Goal: Transaction & Acquisition: Purchase product/service

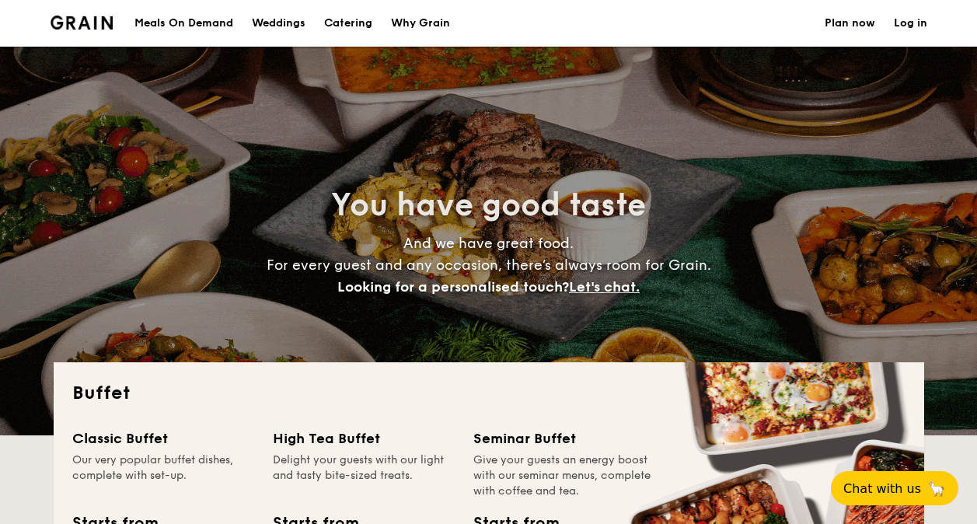
select select
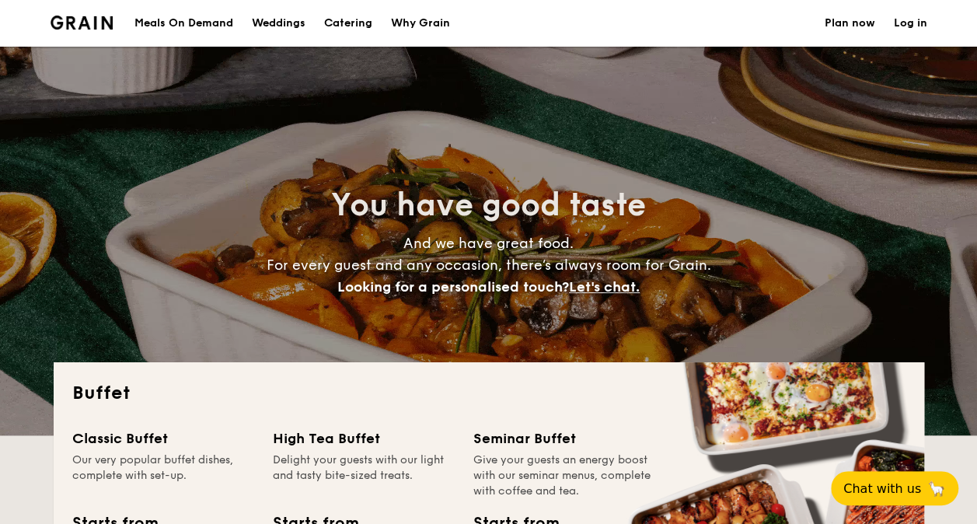
click at [214, 12] on div "Meals On Demand" at bounding box center [183, 23] width 99 height 47
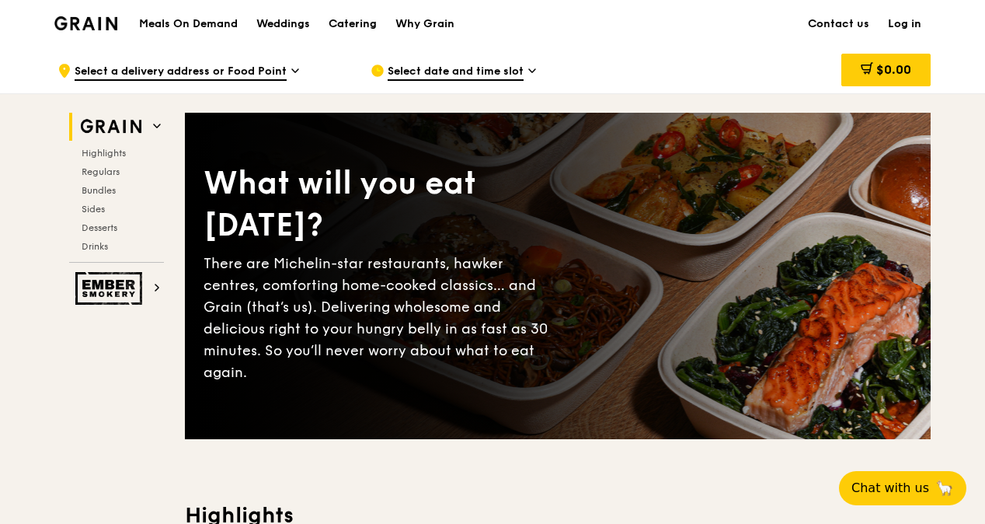
click at [364, 23] on div "Catering" at bounding box center [353, 24] width 48 height 47
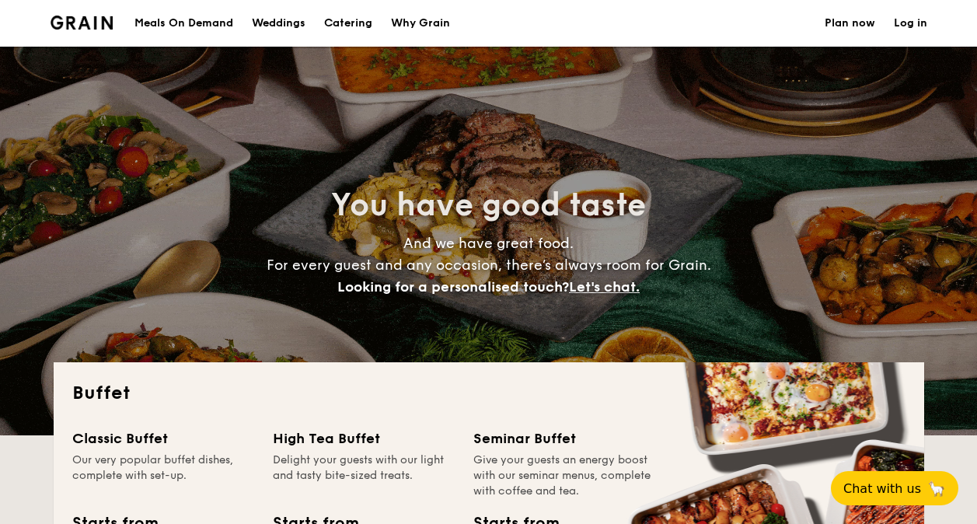
select select
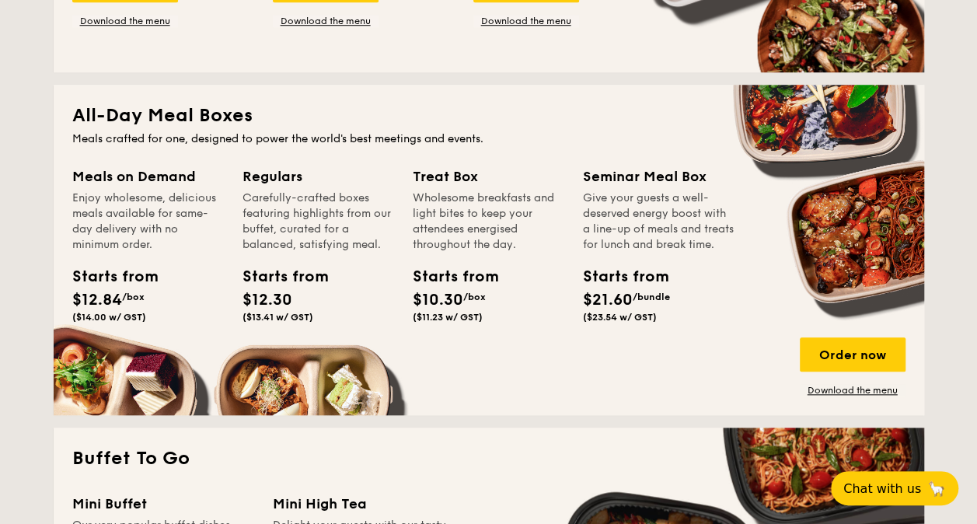
scroll to position [698, 0]
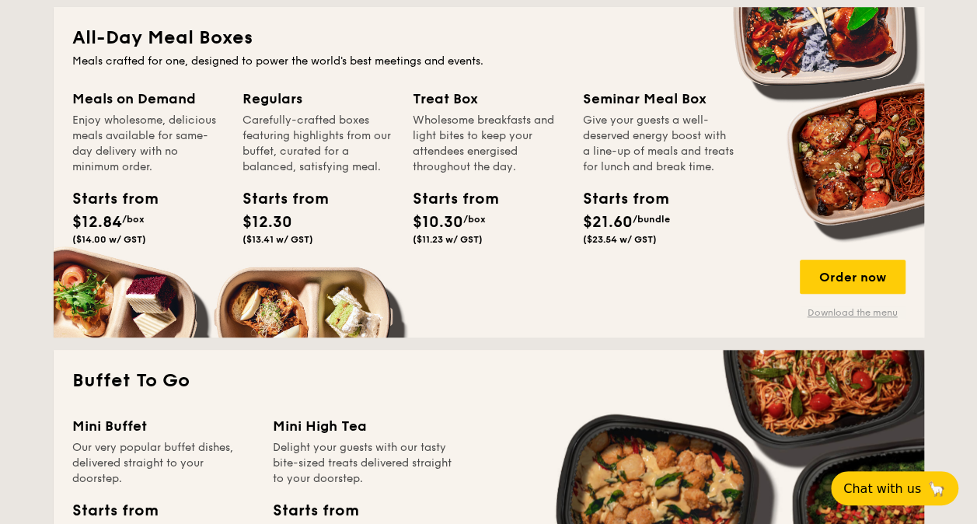
click at [862, 313] on link "Download the menu" at bounding box center [853, 312] width 106 height 12
click at [858, 311] on link "Download the menu" at bounding box center [853, 312] width 106 height 12
click at [855, 277] on div "Order now" at bounding box center [853, 277] width 106 height 34
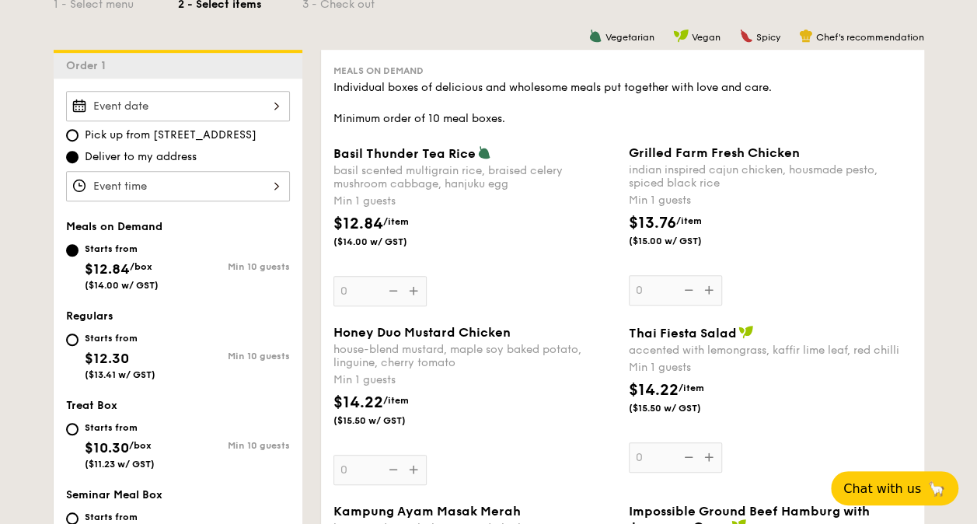
scroll to position [544, 0]
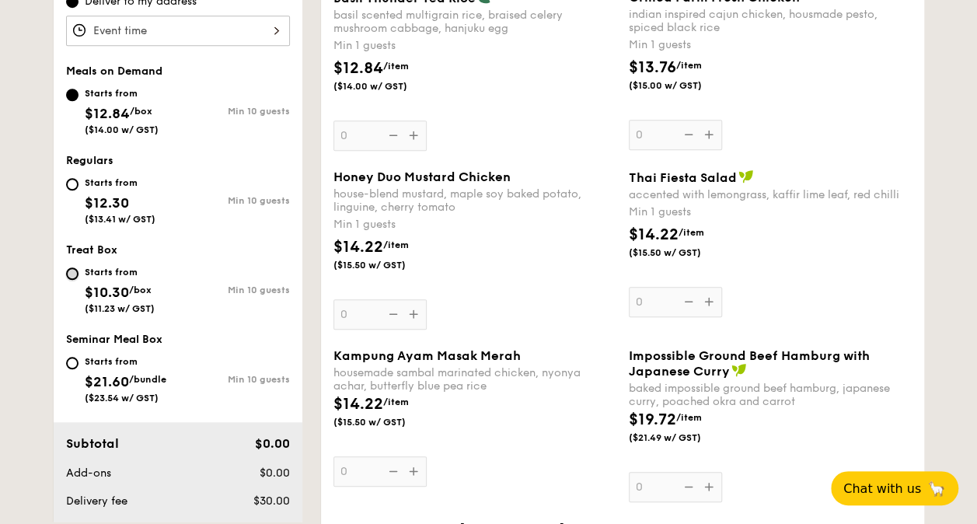
click at [77, 274] on input "Starts from $10.30 /box ($11.23 w/ GST) Min 10 guests" at bounding box center [72, 273] width 12 height 12
radio input "true"
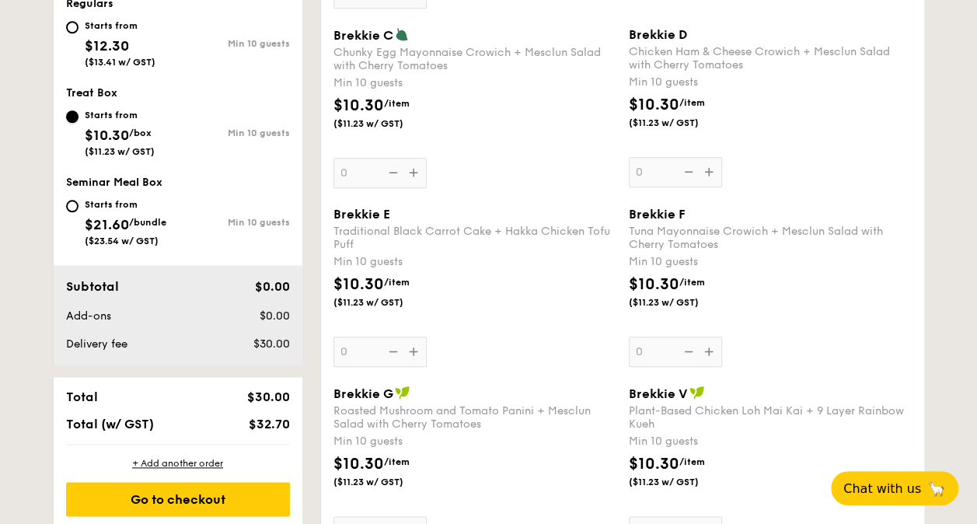
scroll to position [468, 0]
